Goal: Find specific page/section: Find specific page/section

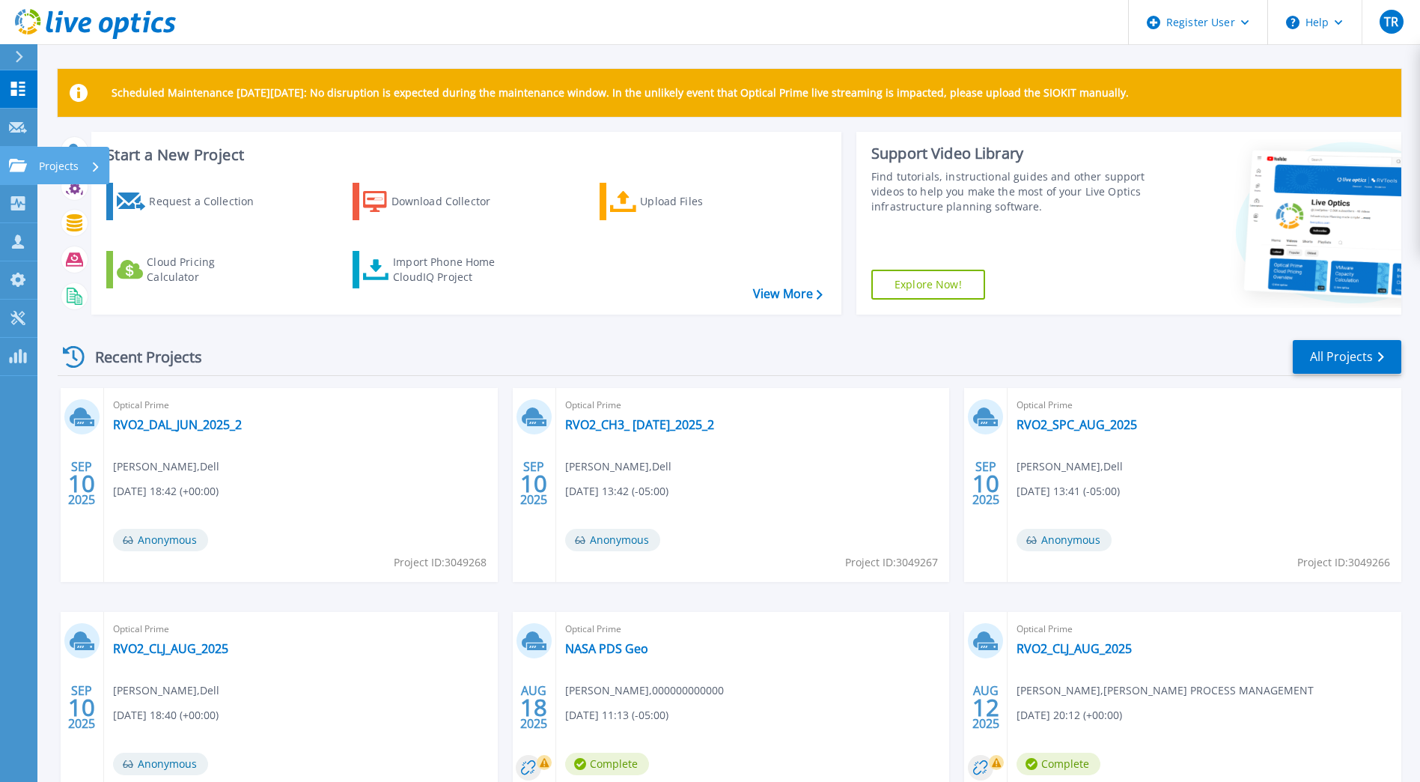
click at [56, 171] on p "Projects" at bounding box center [59, 166] width 40 height 39
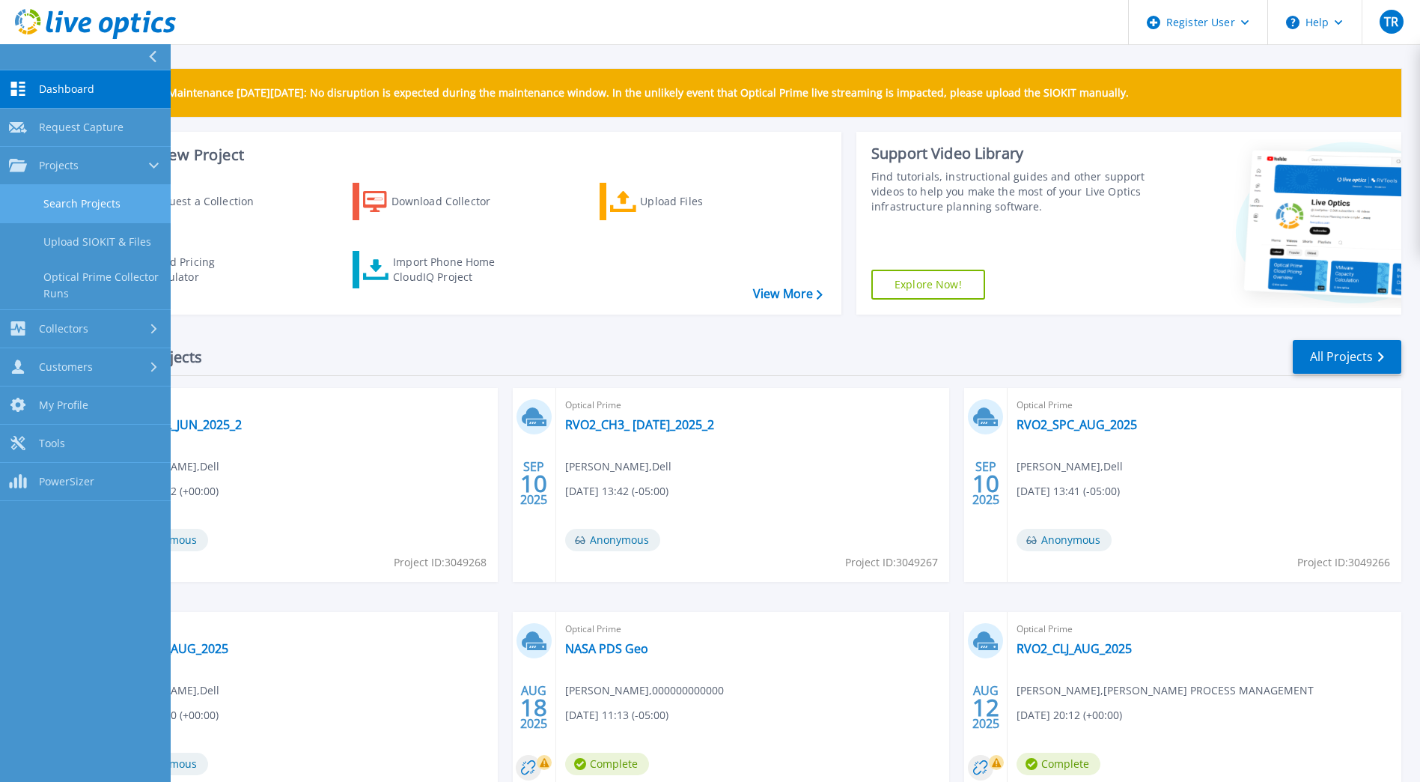
click at [73, 200] on link "Search Projects" at bounding box center [85, 204] width 171 height 38
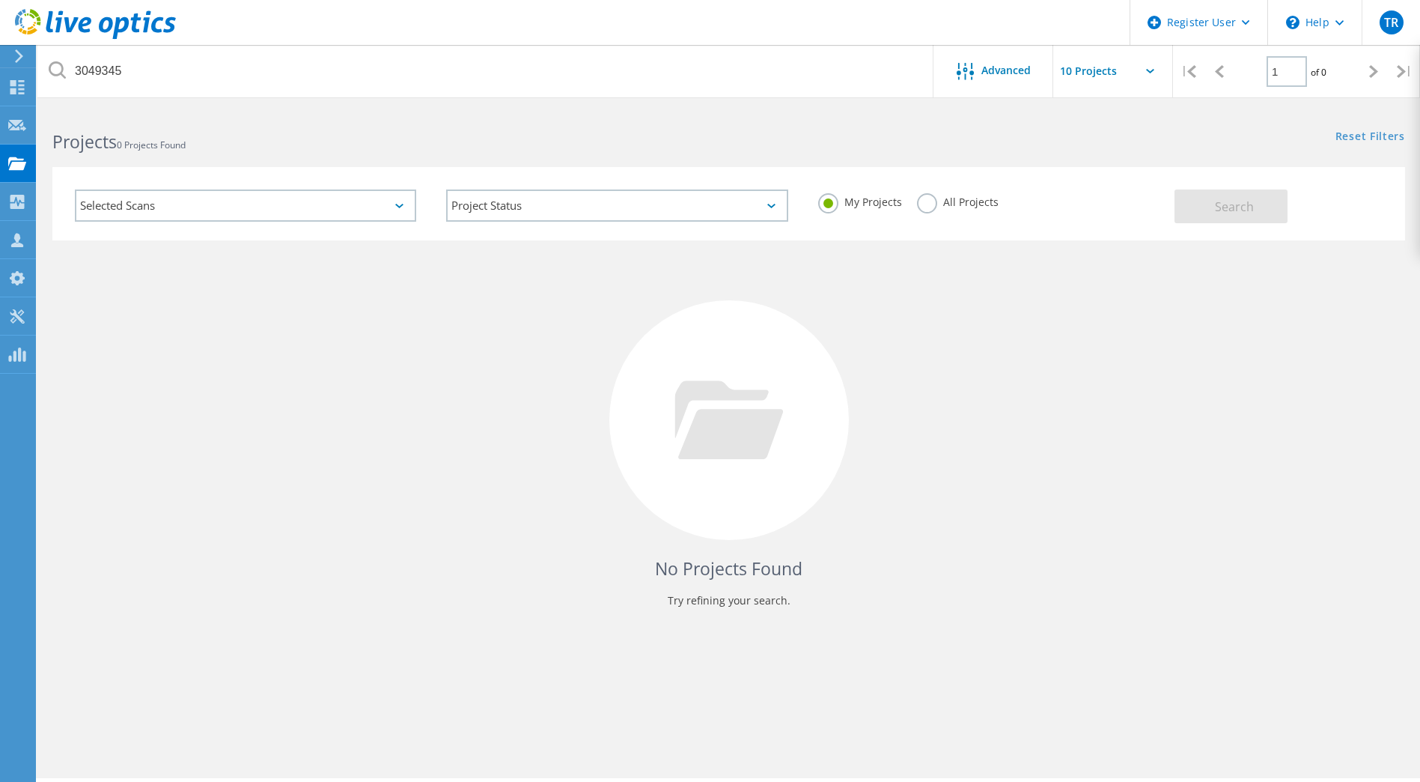
click at [953, 196] on label "All Projects" at bounding box center [958, 200] width 82 height 14
click at [0, 0] on input "All Projects" at bounding box center [0, 0] width 0 height 0
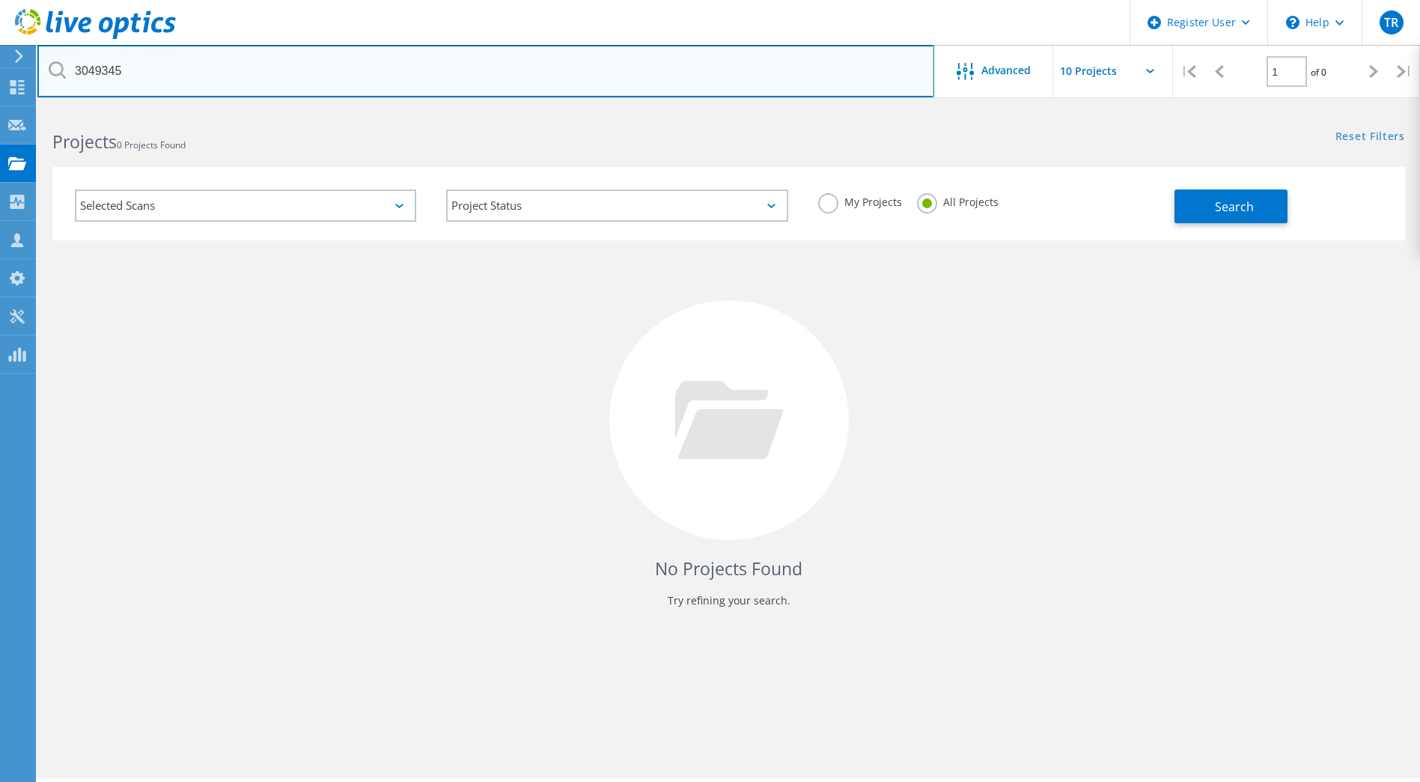
click at [207, 69] on input "3049345" at bounding box center [485, 71] width 897 height 52
